Goal: Task Accomplishment & Management: Manage account settings

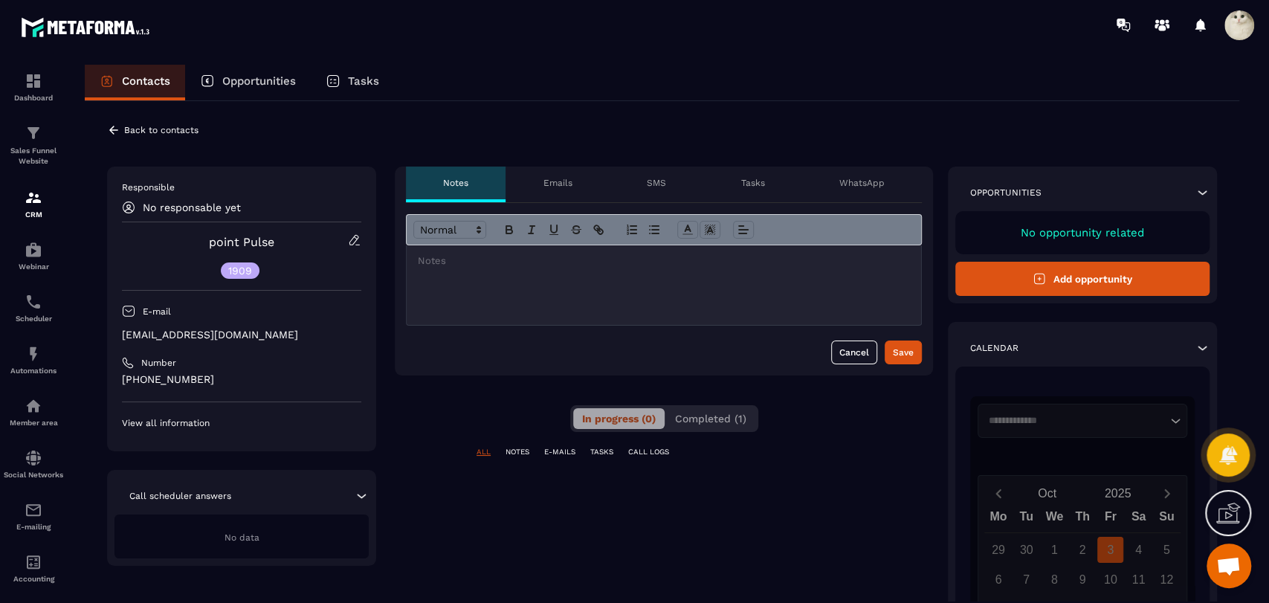
click at [749, 422] on button "Completed (1)" at bounding box center [710, 418] width 89 height 21
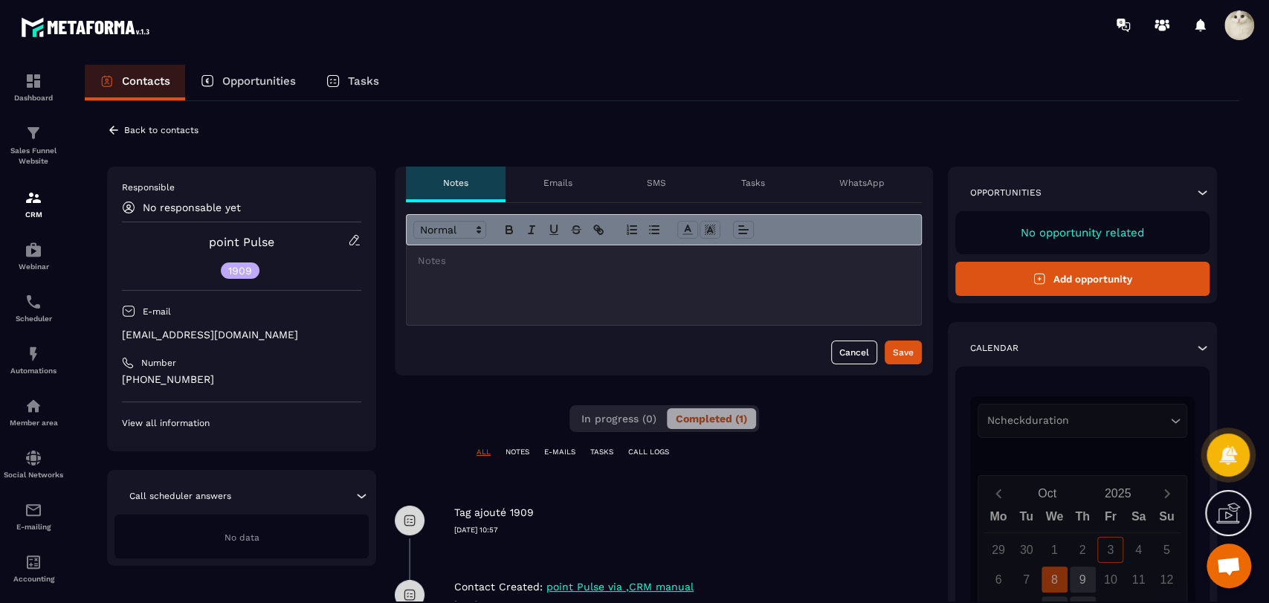
click at [113, 129] on icon at bounding box center [113, 129] width 13 height 13
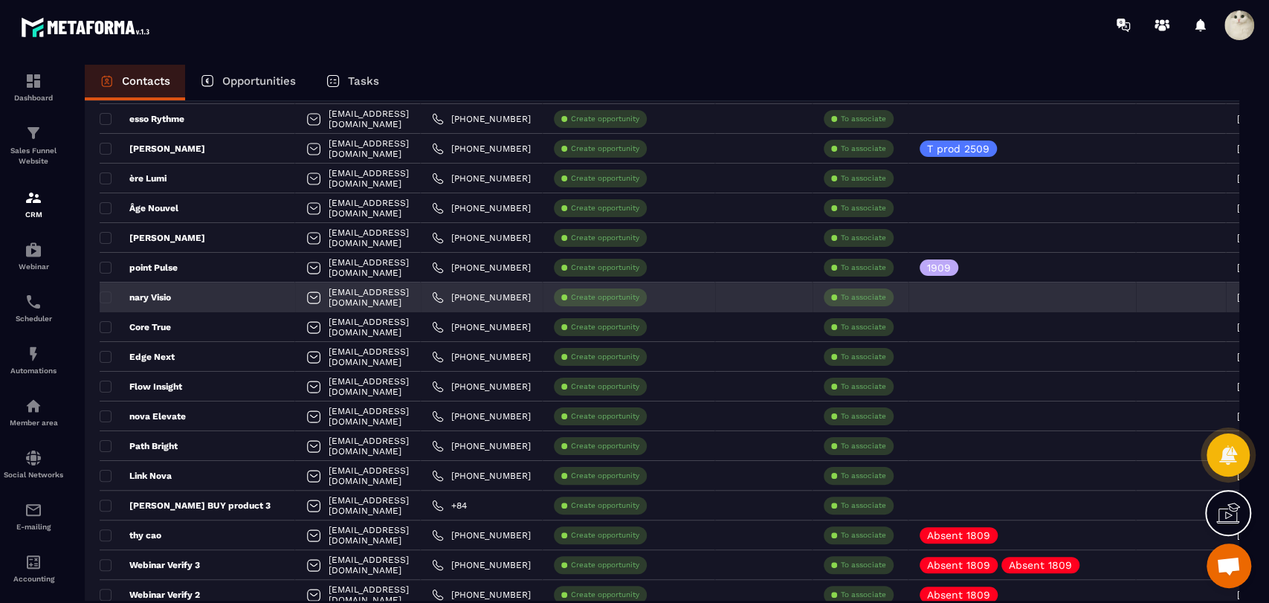
scroll to position [124, 0]
click at [104, 300] on span at bounding box center [106, 298] width 12 height 12
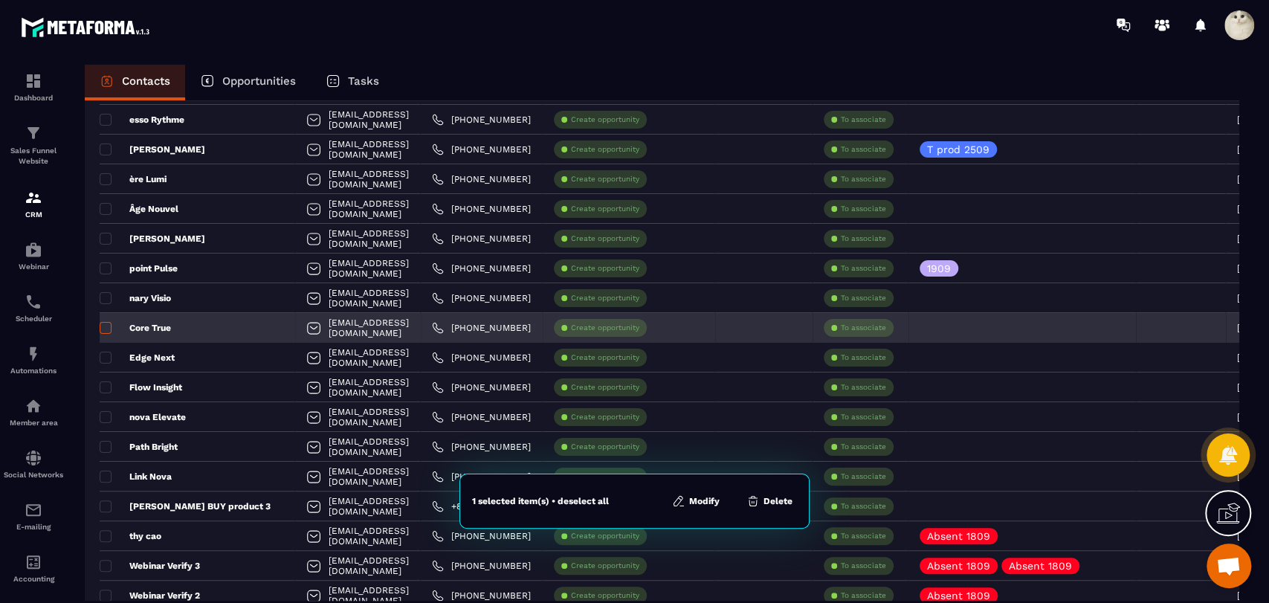
click at [106, 329] on span at bounding box center [106, 328] width 12 height 12
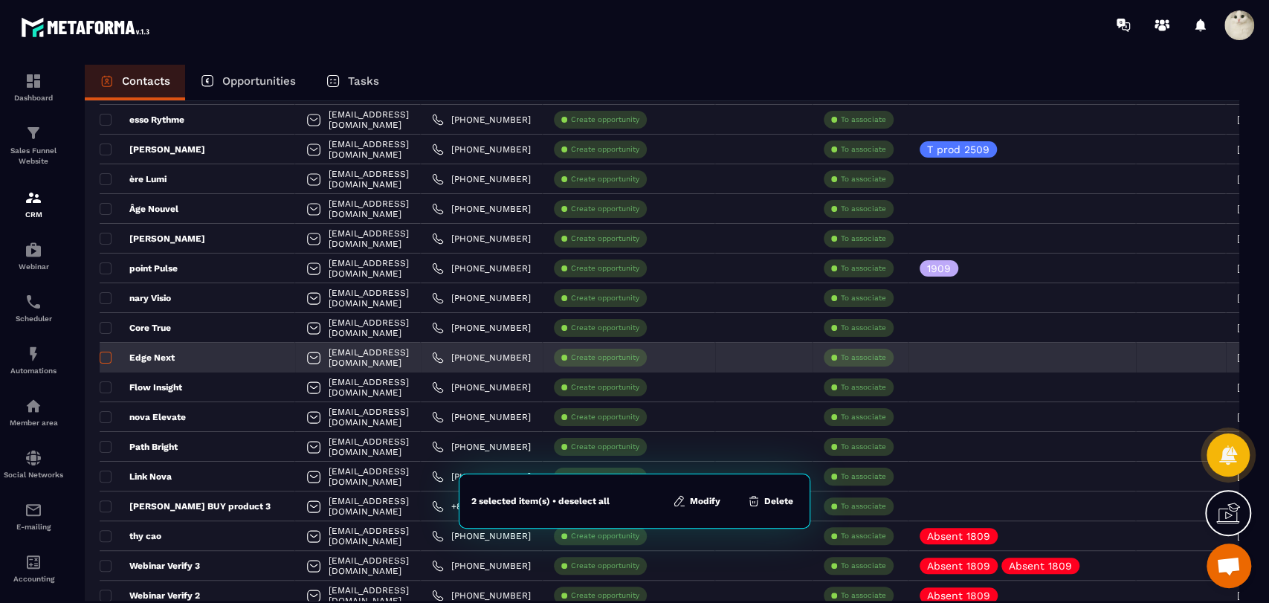
click at [103, 356] on span at bounding box center [106, 358] width 12 height 12
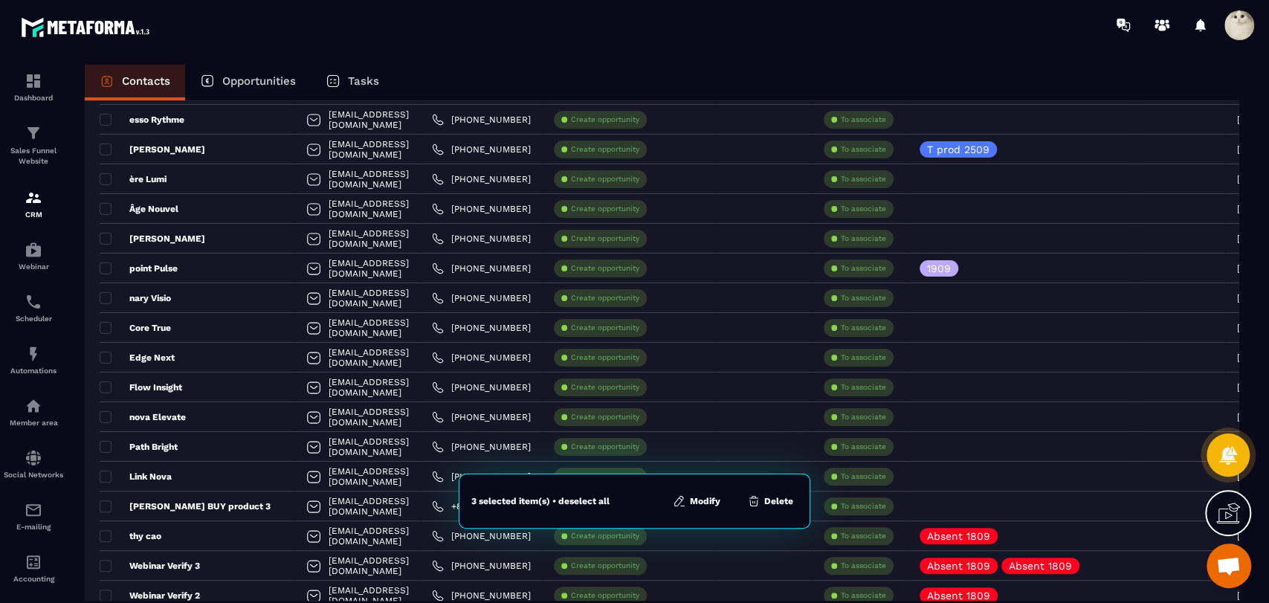
click at [680, 496] on icon at bounding box center [679, 500] width 13 height 13
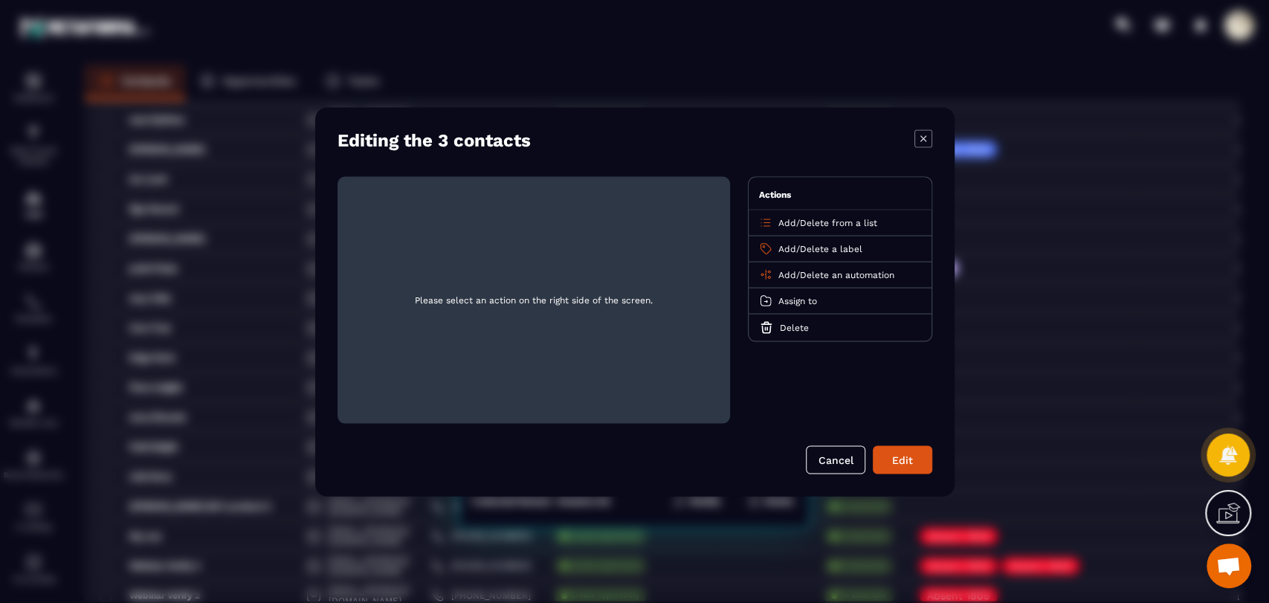
click at [781, 244] on span "Add" at bounding box center [787, 248] width 18 height 10
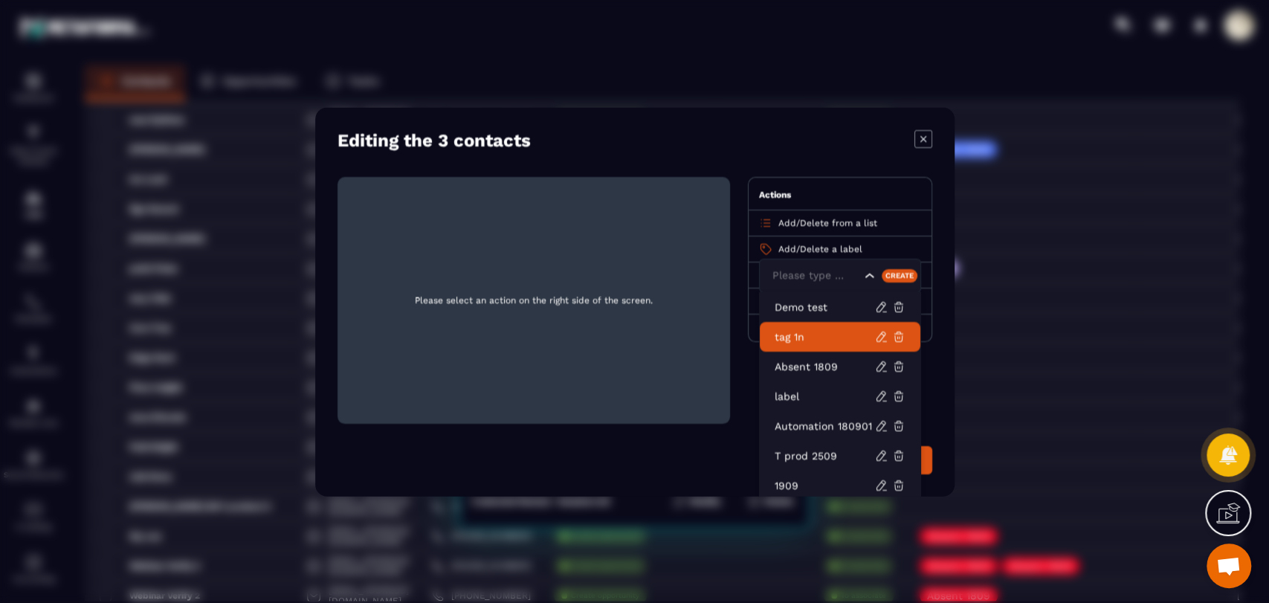
click at [689, 270] on span "Please select an action on the right side of the screen." at bounding box center [533, 299] width 369 height 223
click at [797, 345] on li "tag 1n" at bounding box center [840, 336] width 161 height 30
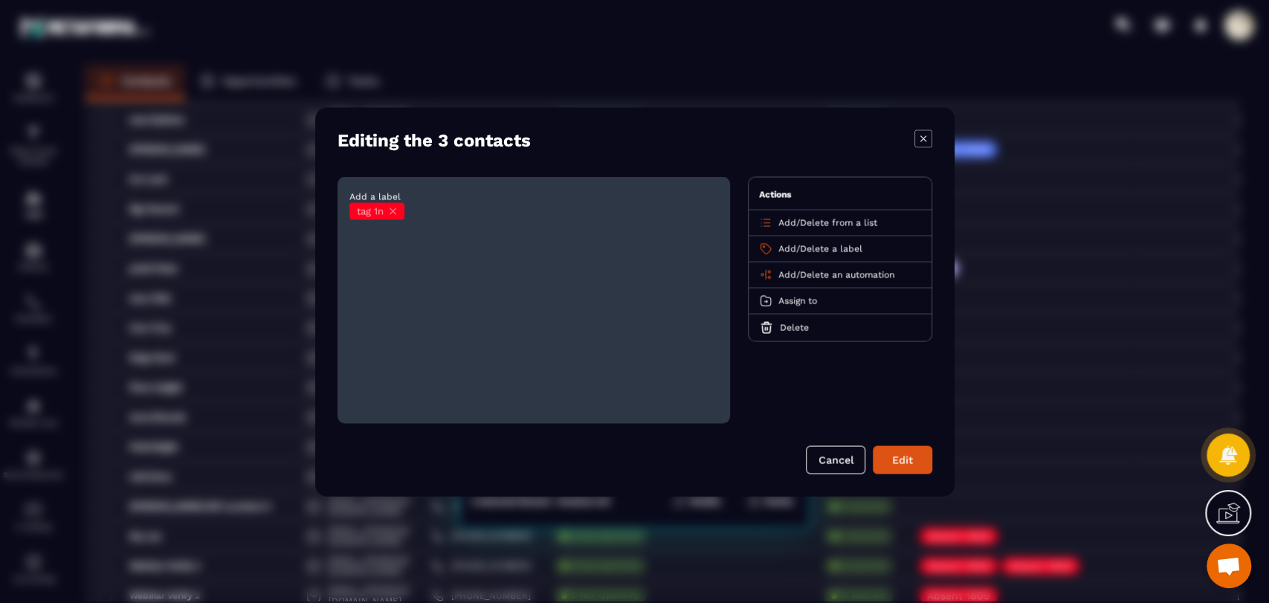
click at [393, 208] on icon "Modal window" at bounding box center [392, 210] width 11 height 11
click at [785, 277] on span "Add" at bounding box center [787, 274] width 18 height 10
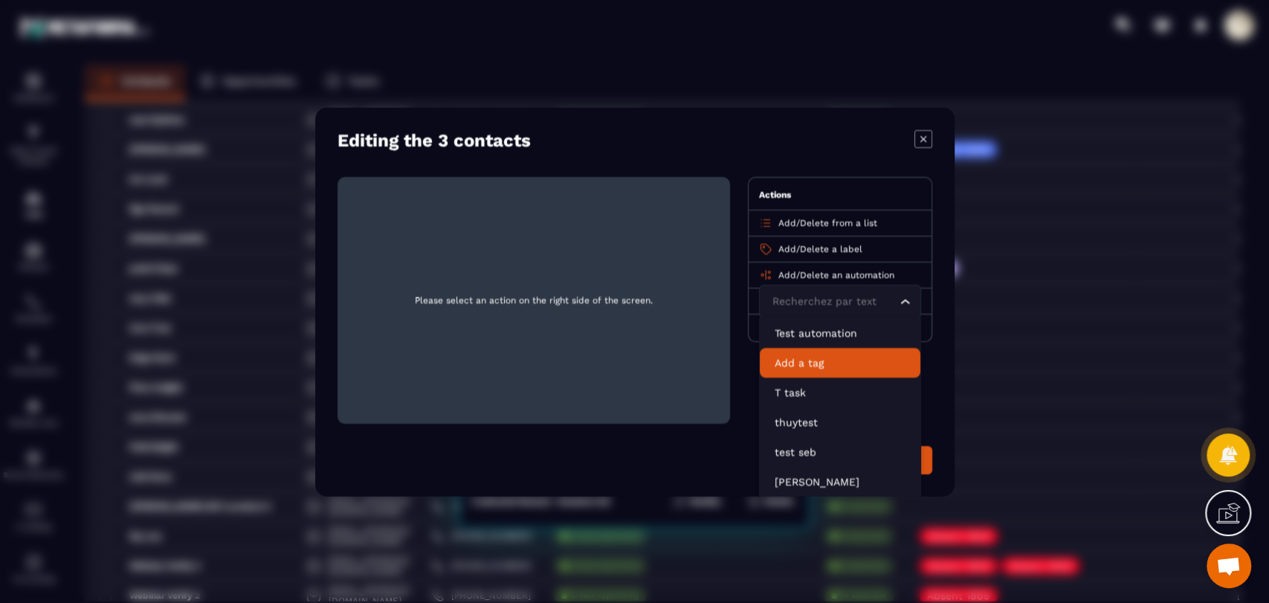
click at [818, 358] on p "Add a tag" at bounding box center [840, 362] width 131 height 15
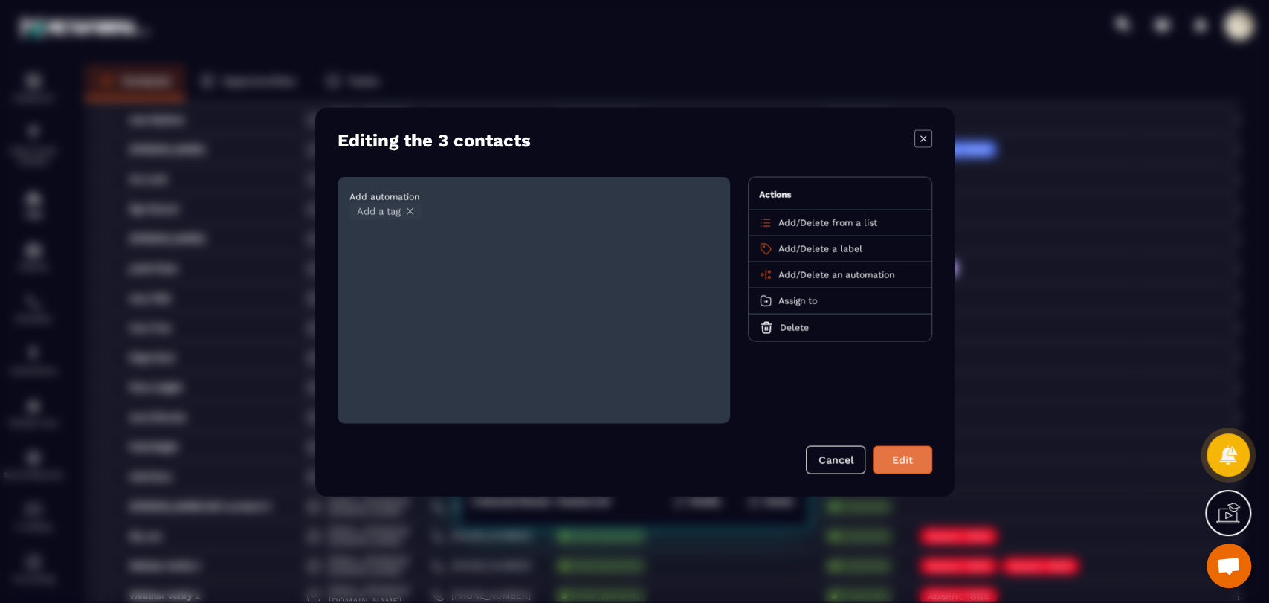
click at [885, 462] on button "Edit" at bounding box center [902, 459] width 59 height 28
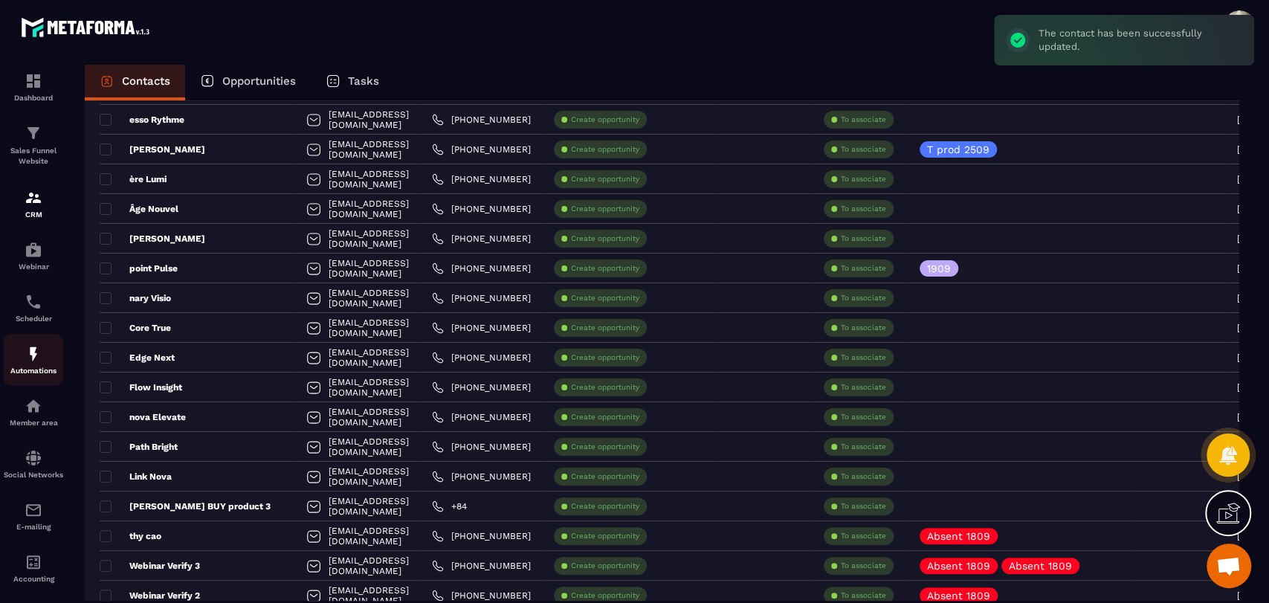
click at [26, 362] on img at bounding box center [34, 354] width 18 height 18
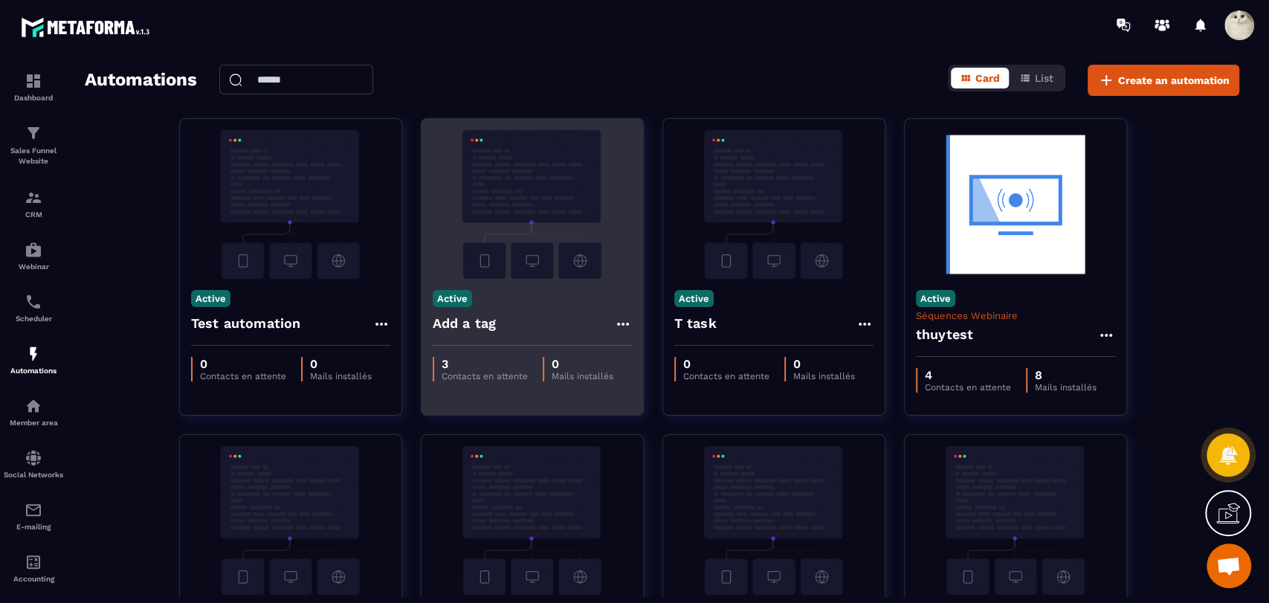
click at [619, 320] on icon at bounding box center [623, 324] width 18 height 18
click at [643, 354] on link "Edit" at bounding box center [658, 357] width 77 height 33
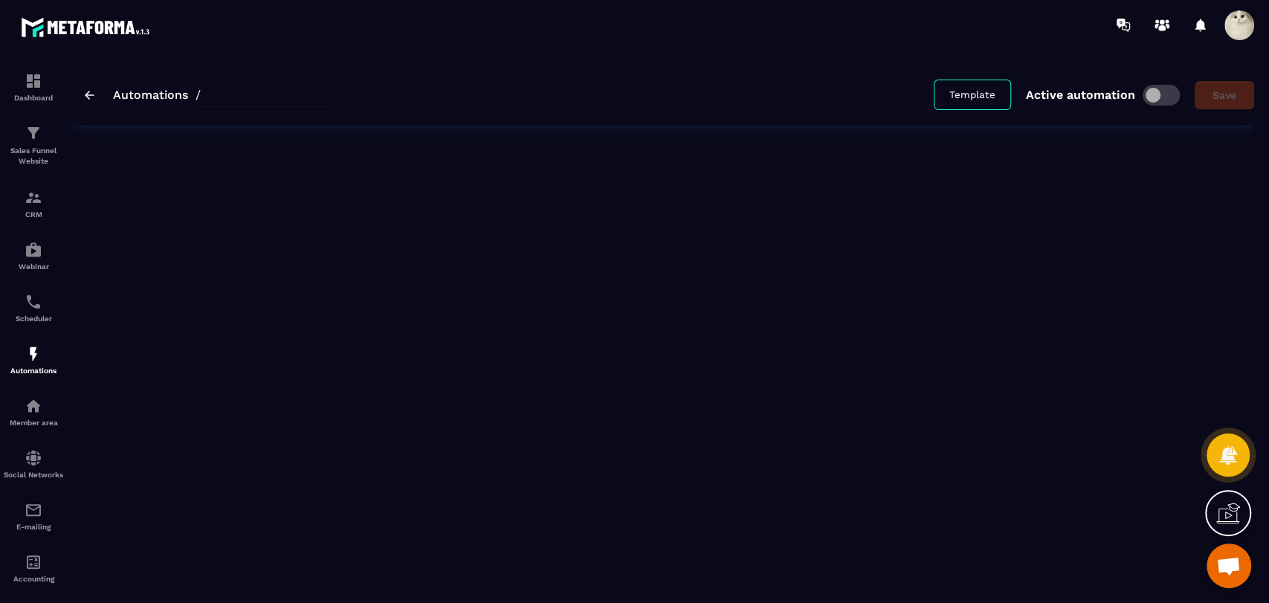
type input "*********"
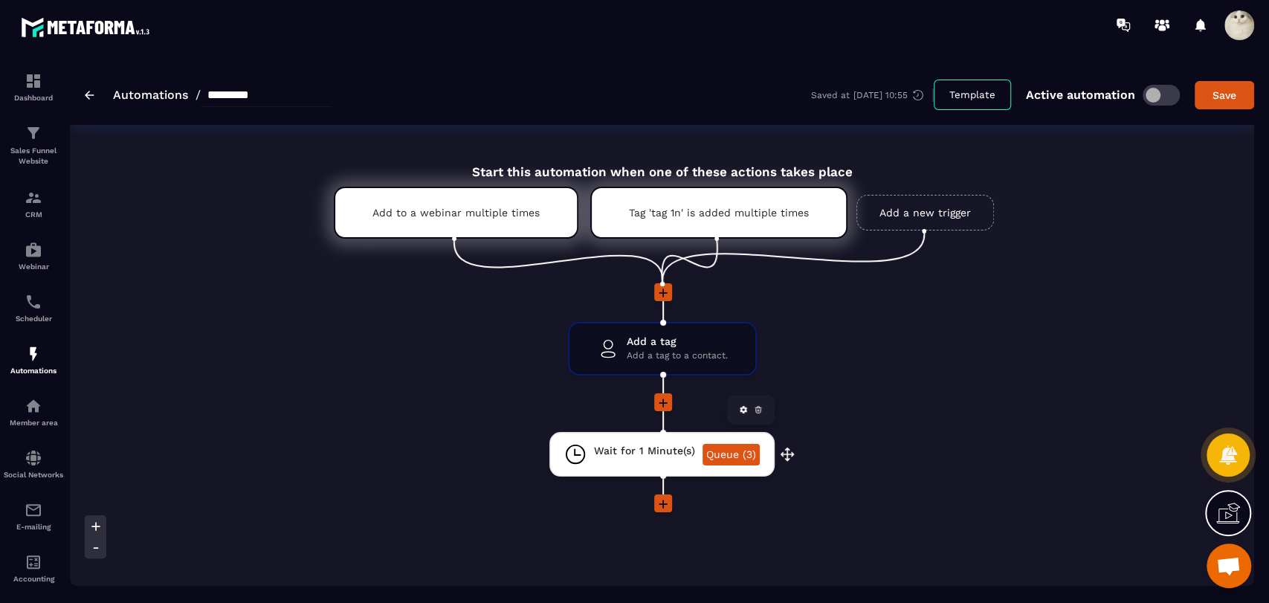
click at [738, 456] on link "Queue (3)" at bounding box center [731, 455] width 57 height 22
